Goal: Information Seeking & Learning: Learn about a topic

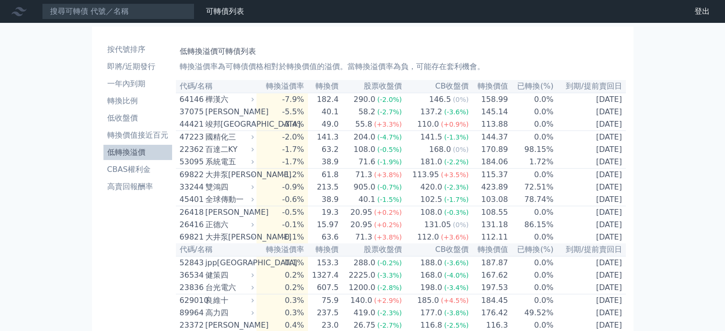
scroll to position [1406, 0]
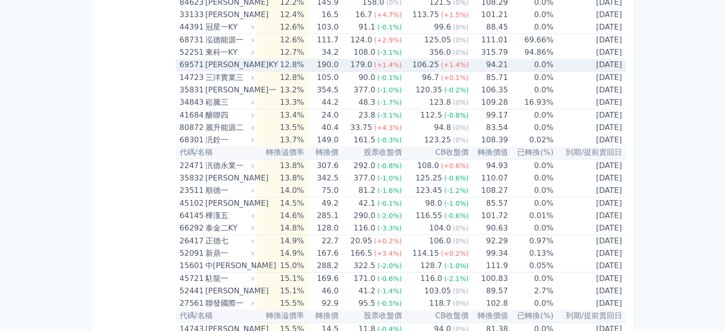
click at [254, 68] on icon at bounding box center [252, 65] width 6 height 6
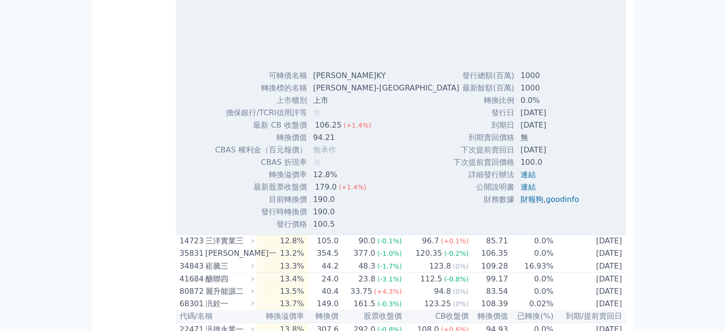
scroll to position [1644, 0]
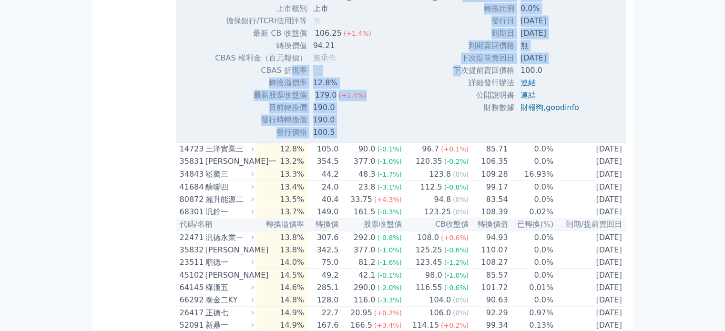
drag, startPoint x: 462, startPoint y: 171, endPoint x: 289, endPoint y: 174, distance: 172.2
click at [277, 89] on td "轉換溢價率" at bounding box center [261, 83] width 93 height 12
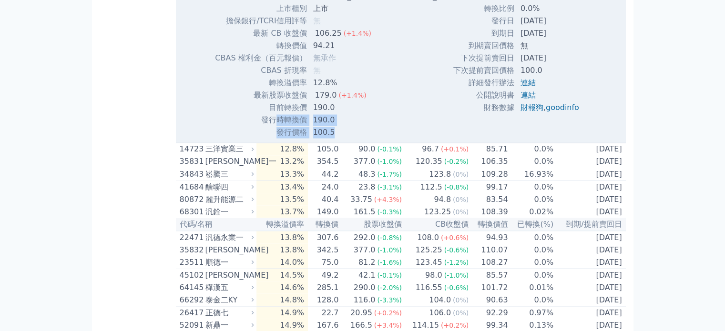
drag, startPoint x: 352, startPoint y: 235, endPoint x: 357, endPoint y: 232, distance: 5.2
click at [354, 139] on tbody "可轉債名稱 裕慶一KY 轉換標的名稱 裕慶-KY 上市櫃別 上市 擔保銀行/TCRI信用評等 無 最新 CB 收盤價 106.25 (+1.4%) 轉換價值 …" at bounding box center [341, 58] width 252 height 161
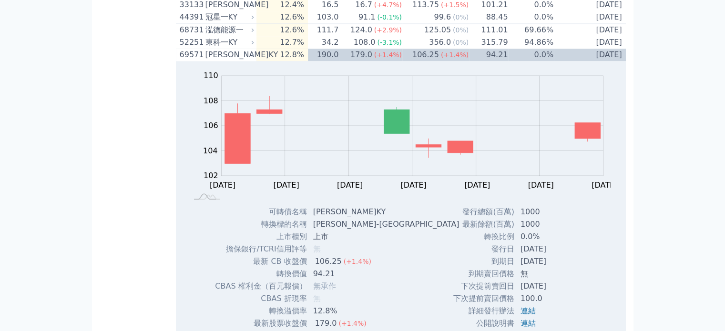
scroll to position [1406, 0]
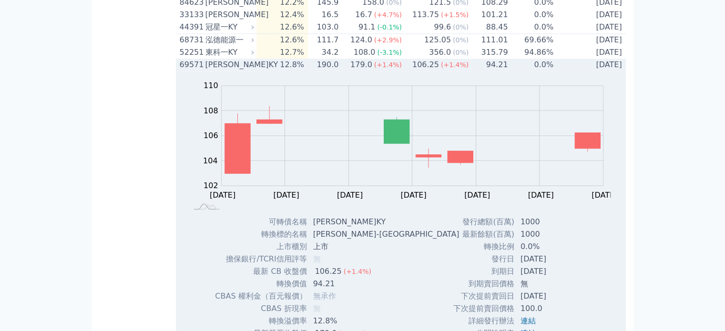
click at [253, 68] on icon at bounding box center [252, 65] width 6 height 6
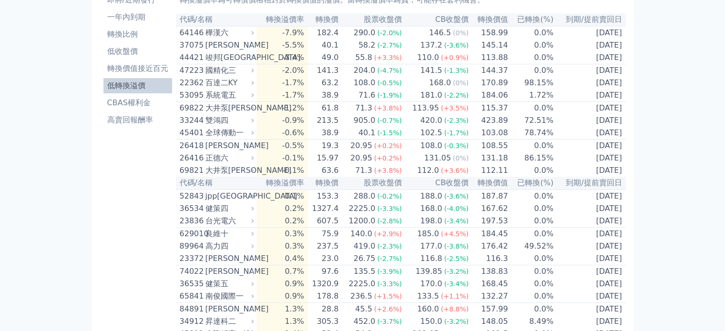
scroll to position [46, 0]
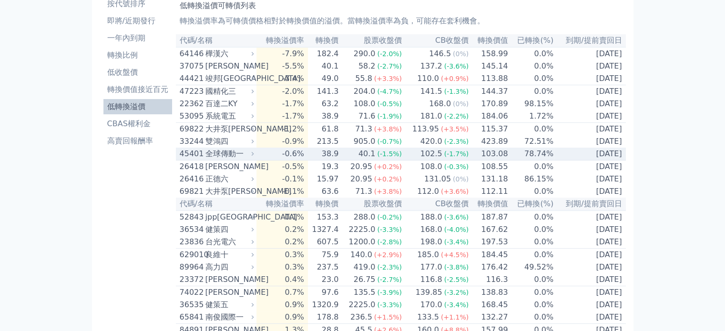
click at [254, 157] on icon at bounding box center [252, 154] width 6 height 6
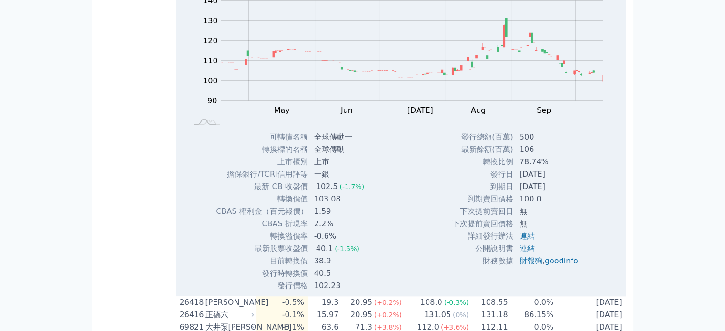
scroll to position [237, 0]
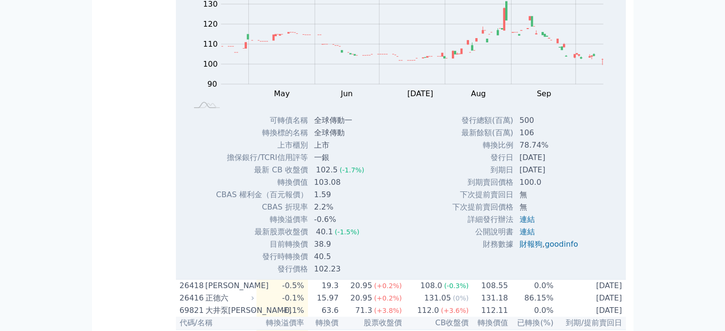
drag, startPoint x: 278, startPoint y: 227, endPoint x: 568, endPoint y: 183, distance: 293.7
click at [568, 183] on div "Zoom Out 100 70 80 90 100 110 120 130 140 150 L Apr May Jun [DATE] Aug Sep Oct …" at bounding box center [401, 122] width 450 height 306
click at [568, 176] on td "[DATE]" at bounding box center [550, 170] width 72 height 12
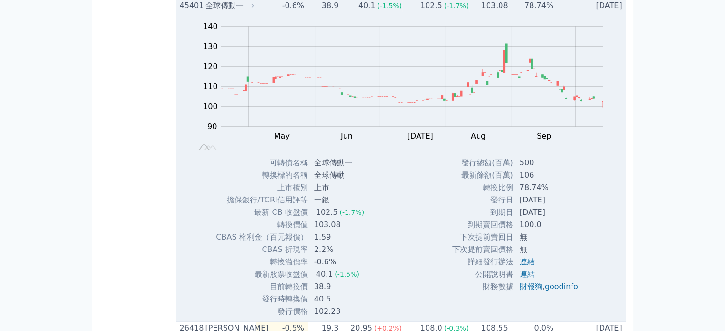
scroll to position [141, 0]
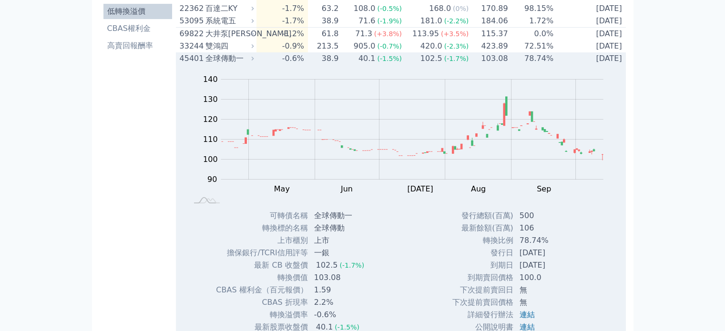
click at [252, 64] on div "全球傳動一" at bounding box center [229, 58] width 47 height 11
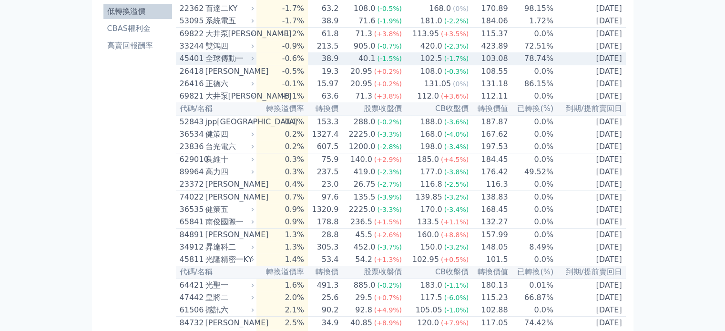
click at [254, 62] on icon at bounding box center [252, 58] width 6 height 6
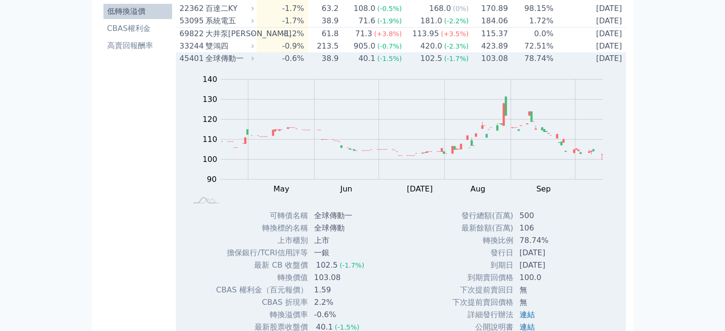
click at [251, 64] on div "全球傳動一" at bounding box center [229, 58] width 47 height 11
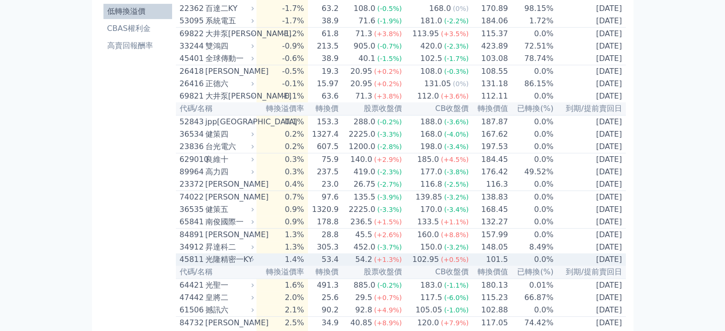
click at [260, 266] on td "1.4%" at bounding box center [282, 260] width 51 height 12
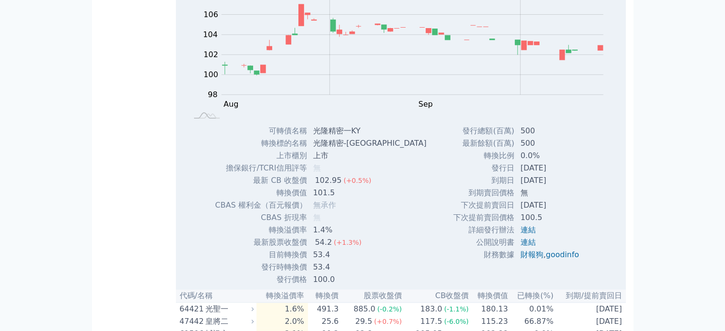
scroll to position [475, 0]
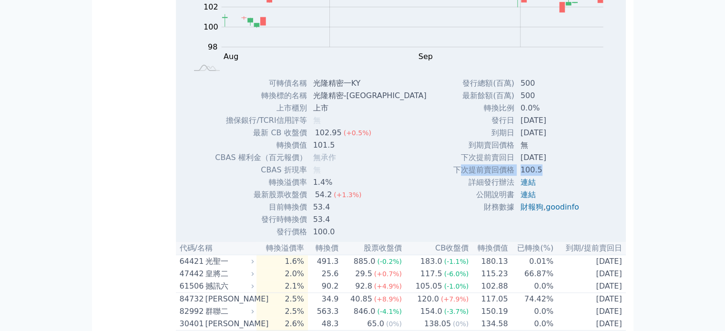
drag, startPoint x: 538, startPoint y: 197, endPoint x: 456, endPoint y: 190, distance: 81.8
click at [456, 176] on tr "下次提前賣回價格 100.5" at bounding box center [520, 170] width 134 height 12
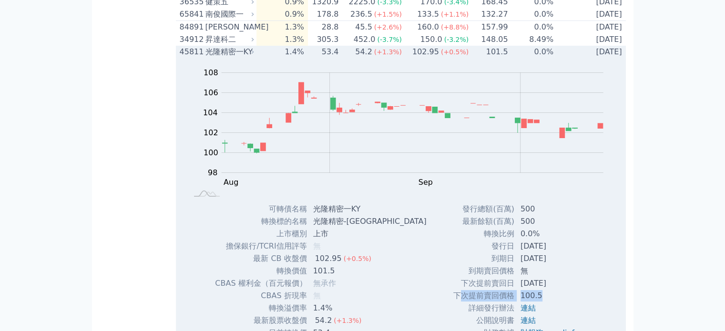
scroll to position [237, 0]
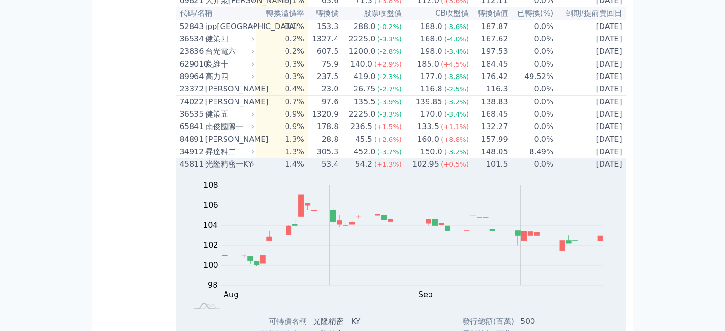
click at [241, 170] on div "光隆精密一KY" at bounding box center [229, 164] width 47 height 11
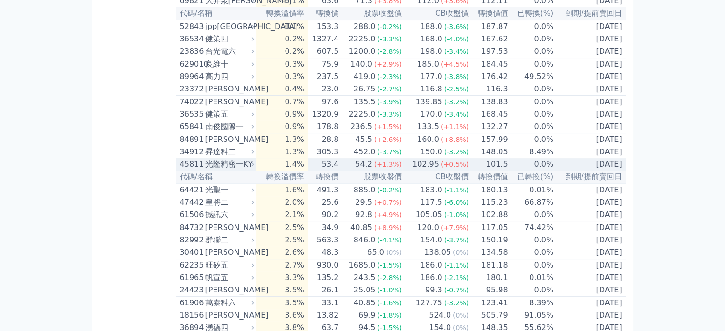
click at [241, 170] on div "光隆精密一KY" at bounding box center [229, 164] width 47 height 11
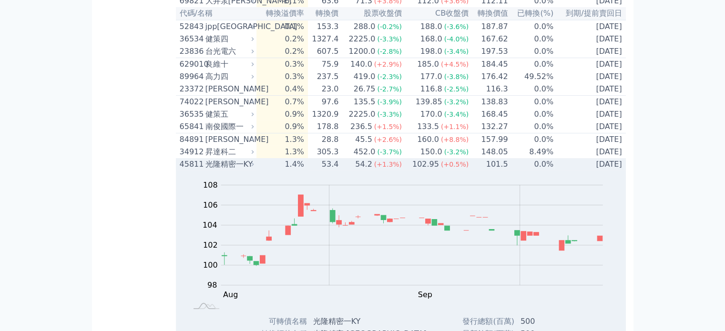
click at [241, 170] on div "光隆精密一KY" at bounding box center [229, 164] width 47 height 11
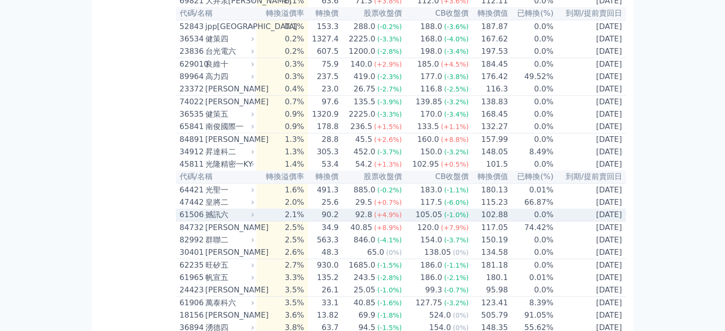
click at [235, 221] on div "撼訊六" at bounding box center [229, 214] width 47 height 11
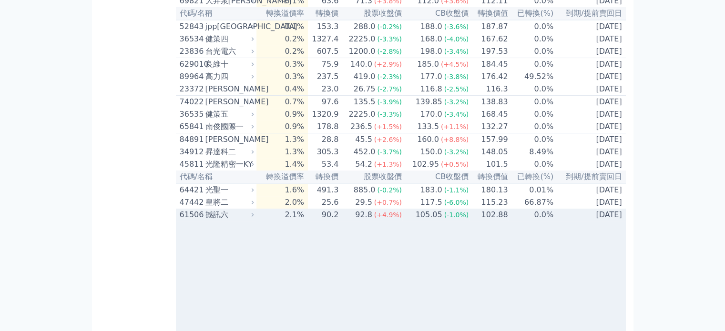
scroll to position [475, 0]
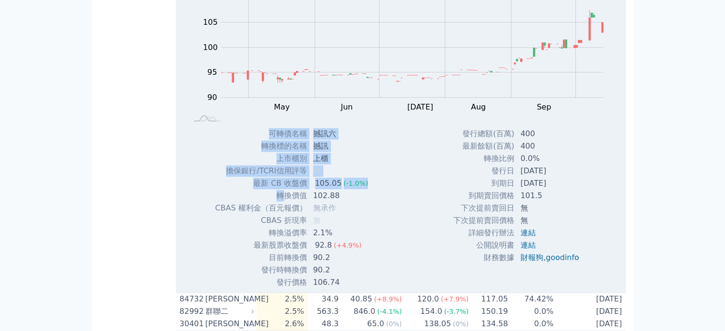
drag, startPoint x: 287, startPoint y: 229, endPoint x: 630, endPoint y: 234, distance: 343.8
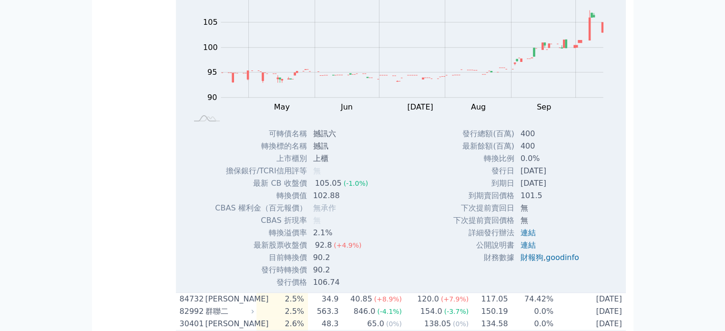
scroll to position [284, 0]
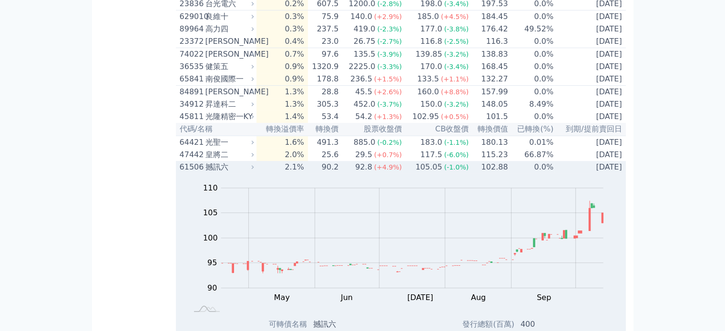
click at [253, 170] on icon at bounding box center [252, 167] width 6 height 6
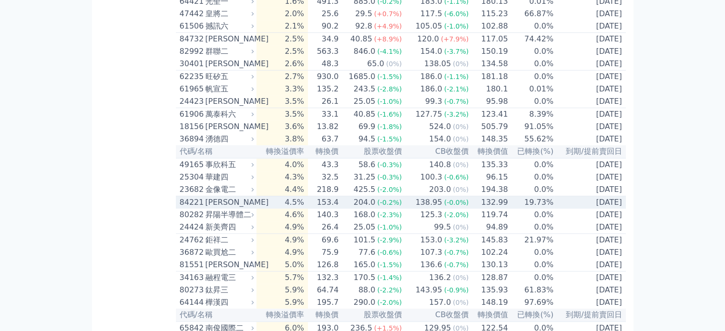
scroll to position [427, 0]
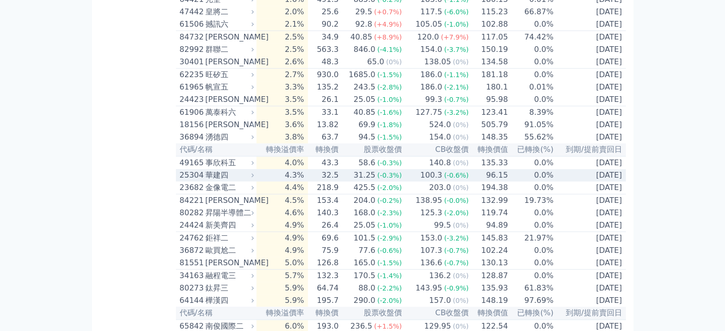
click at [247, 181] on div "華建四" at bounding box center [229, 175] width 47 height 11
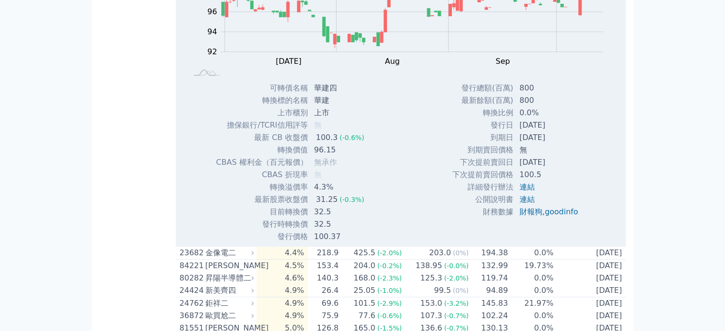
scroll to position [666, 0]
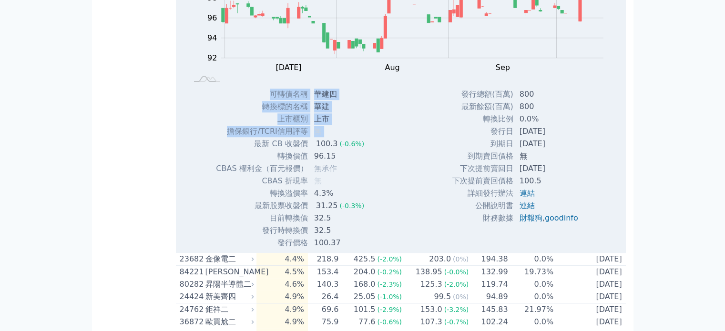
drag, startPoint x: 256, startPoint y: 179, endPoint x: 372, endPoint y: 214, distance: 121.4
click at [370, 216] on div "可轉債名稱 華建四 轉換標的名稱 華建 上市櫃別 上市 擔保銀行/TCRI信用評等 無 最新 CB 收盤價 100.3 (-0.6%) 轉換價值 96.15" at bounding box center [293, 168] width 179 height 161
click at [376, 210] on div "可轉債名稱 華建四 轉換標的名稱 華建 上市櫃別 上市 擔保銀行/TCRI信用評等 無 最新 CB 收盤價 100.3 (-0.6%) 轉換價值 96.15" at bounding box center [293, 168] width 179 height 161
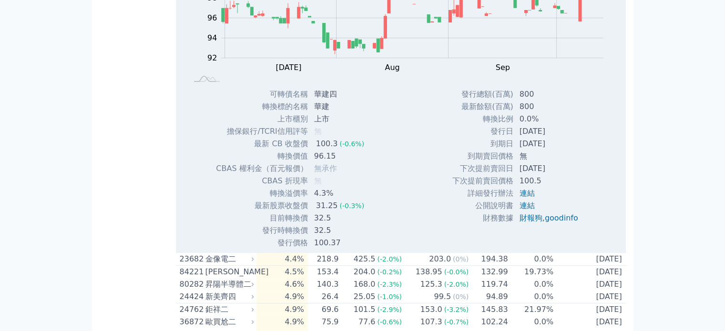
drag, startPoint x: 434, startPoint y: 215, endPoint x: 594, endPoint y: 214, distance: 159.7
click at [593, 214] on div "Zoom Out 100 88 90 92 94 96 98 100 102 104 L Jun [DATE] Aug Sep Oct Nov 100% Ch…" at bounding box center [401, 96] width 450 height 306
click at [594, 214] on div "發行總額(百萬) 800 最新餘額(百萬) 800 轉換比例 0.0% 發行日 [DATE] 到期日 [DATE] 無 100.5 ," at bounding box center [519, 168] width 157 height 161
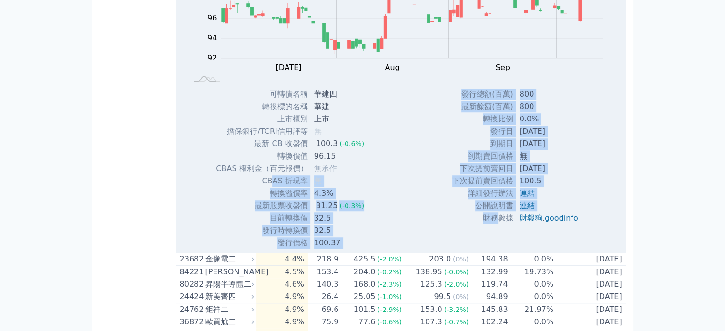
drag, startPoint x: 290, startPoint y: 222, endPoint x: 494, endPoint y: 261, distance: 207.9
click at [494, 249] on div "Zoom Out 100 88 90 92 94 96 98 100 102 104 L Jun [DATE] Aug Sep Oct Nov 100% Ch…" at bounding box center [401, 96] width 450 height 306
click at [435, 249] on div "Zoom Out 100 88 90 92 94 96 98 100 102 104 L Jun [DATE] Aug Sep Oct Nov 100% Ch…" at bounding box center [401, 96] width 450 height 306
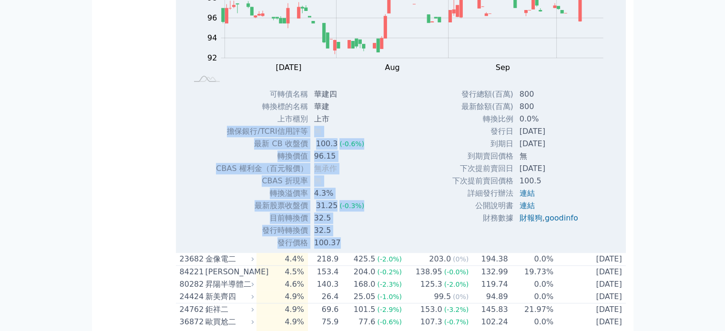
drag, startPoint x: 225, startPoint y: 164, endPoint x: 409, endPoint y: 172, distance: 184.7
click at [409, 172] on div "Zoom Out 100 88 90 92 94 96 98 100 102 104 L Jun [DATE] Aug Sep Oct Nov 100% Ch…" at bounding box center [401, 96] width 450 height 306
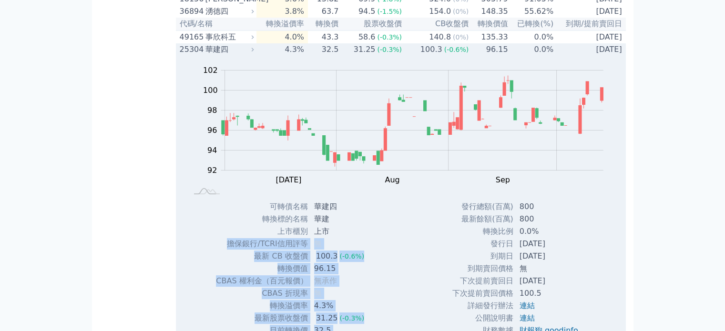
scroll to position [475, 0]
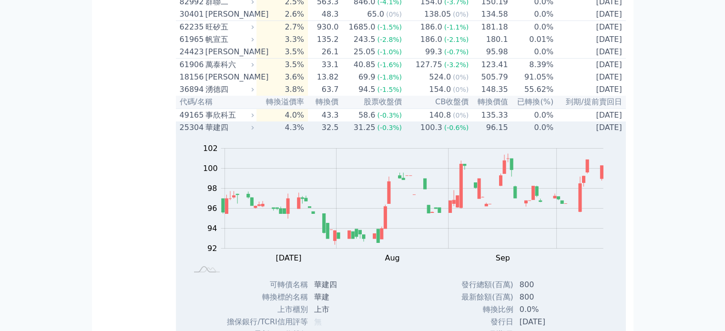
click at [240, 134] on div "華建四" at bounding box center [229, 127] width 47 height 11
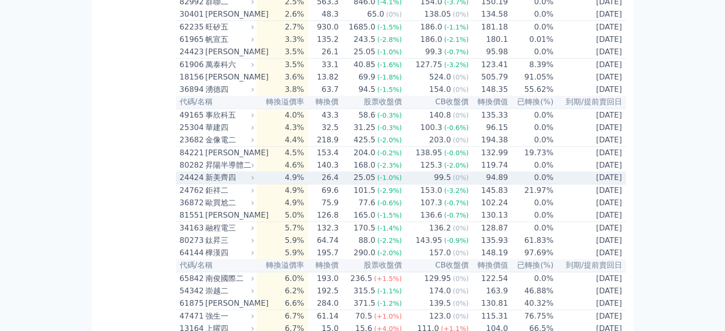
click at [254, 180] on icon at bounding box center [253, 178] width 2 height 4
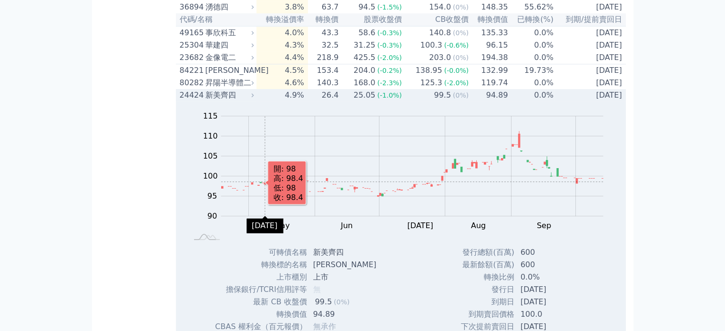
scroll to position [523, 0]
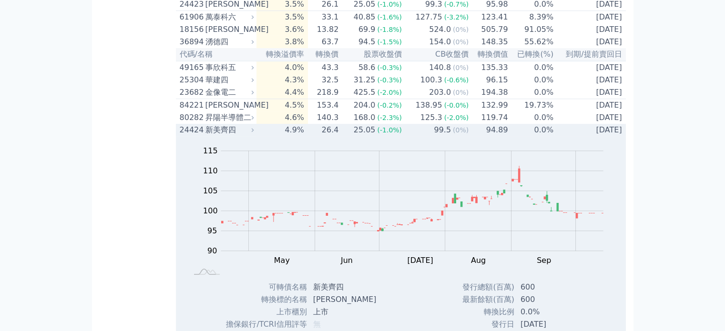
click at [250, 136] on div "新美齊四" at bounding box center [229, 129] width 47 height 11
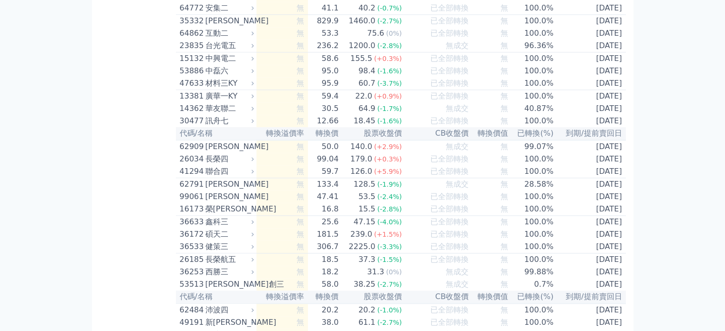
scroll to position [4688, 0]
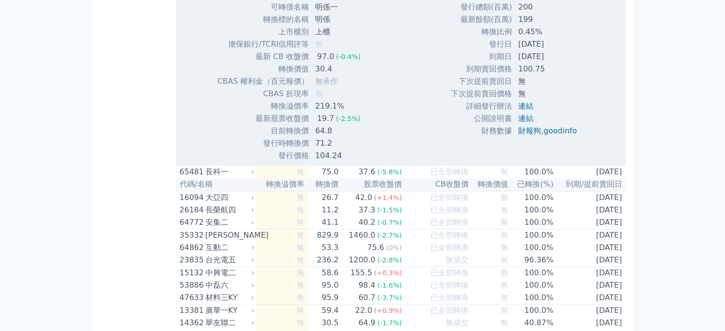
scroll to position [4736, 0]
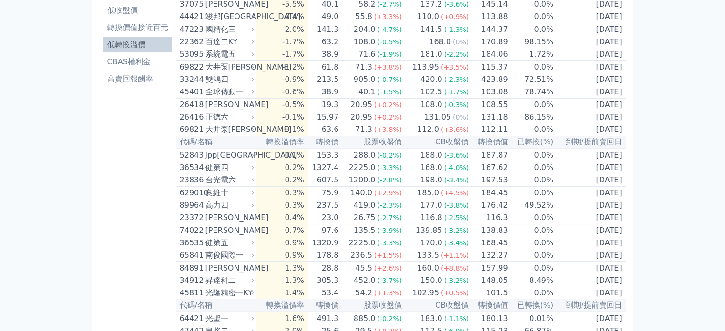
scroll to position [0, 0]
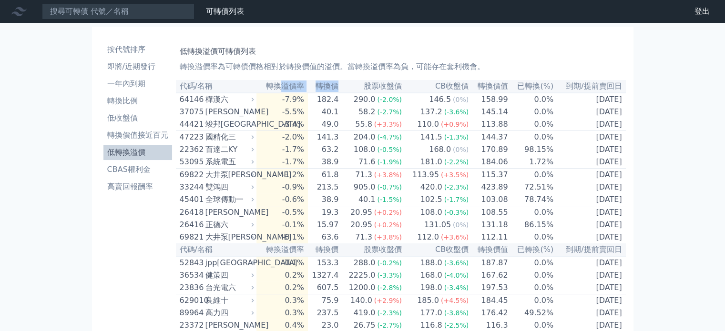
drag, startPoint x: 289, startPoint y: 84, endPoint x: 343, endPoint y: 83, distance: 54.4
click at [343, 83] on tr "代碼/名稱 轉換溢價率 轉換價 股票收盤價 CB收盤價 轉換價值 已轉換(%) 到期/提前賣回日" at bounding box center [401, 86] width 450 height 13
click at [339, 83] on th "轉換價" at bounding box center [323, 86] width 31 height 13
click at [0, 0] on link "財務數據" at bounding box center [0, 0] width 0 height 0
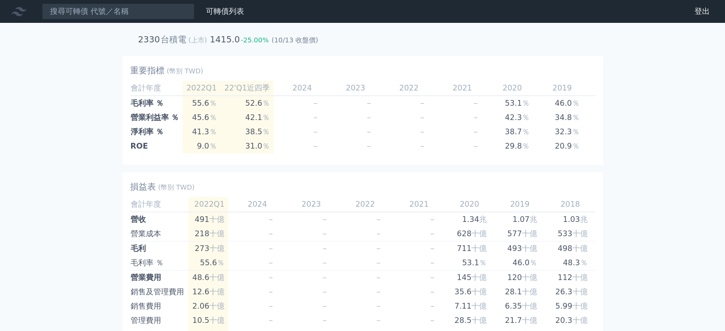
click at [0, 0] on link "財務數據" at bounding box center [0, 0] width 0 height 0
click at [22, 14] on icon at bounding box center [18, 11] width 15 height 9
